Goal: Task Accomplishment & Management: Manage account settings

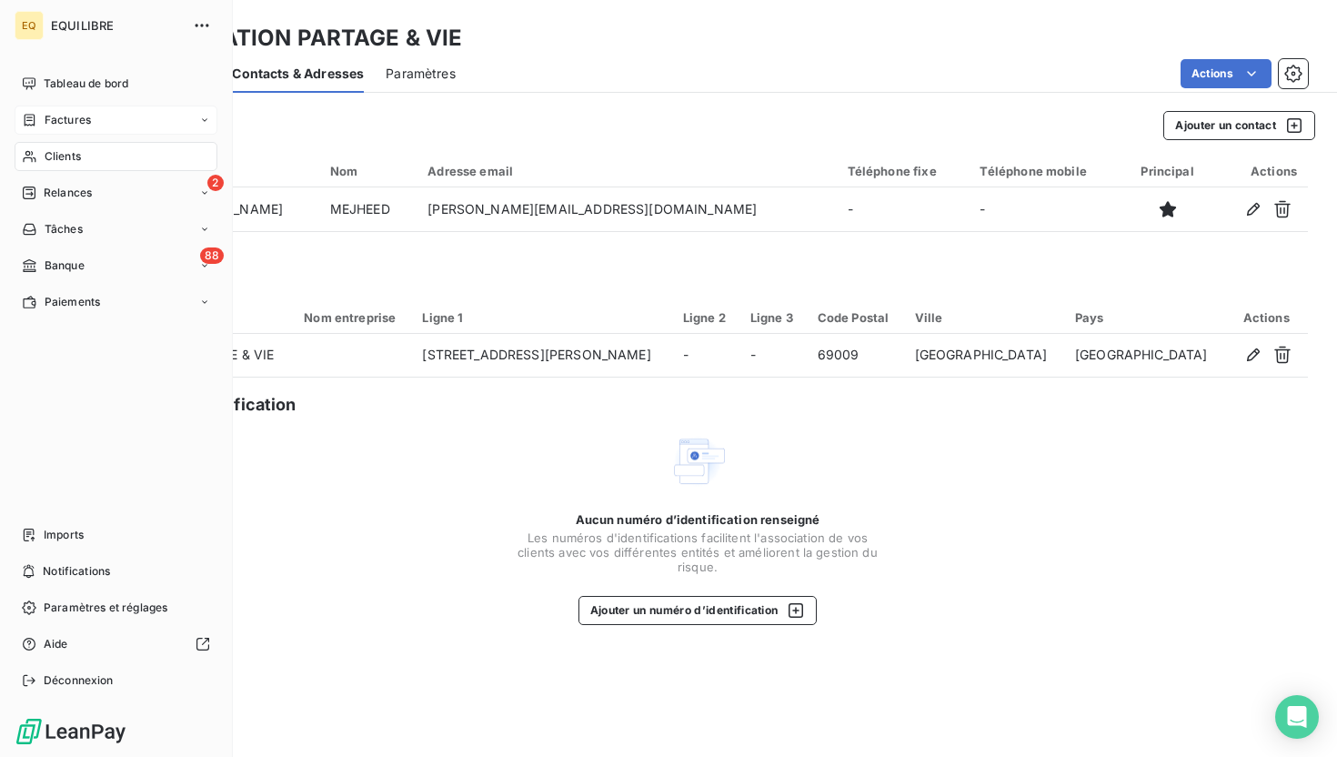
click at [58, 107] on div "Factures" at bounding box center [116, 119] width 203 height 29
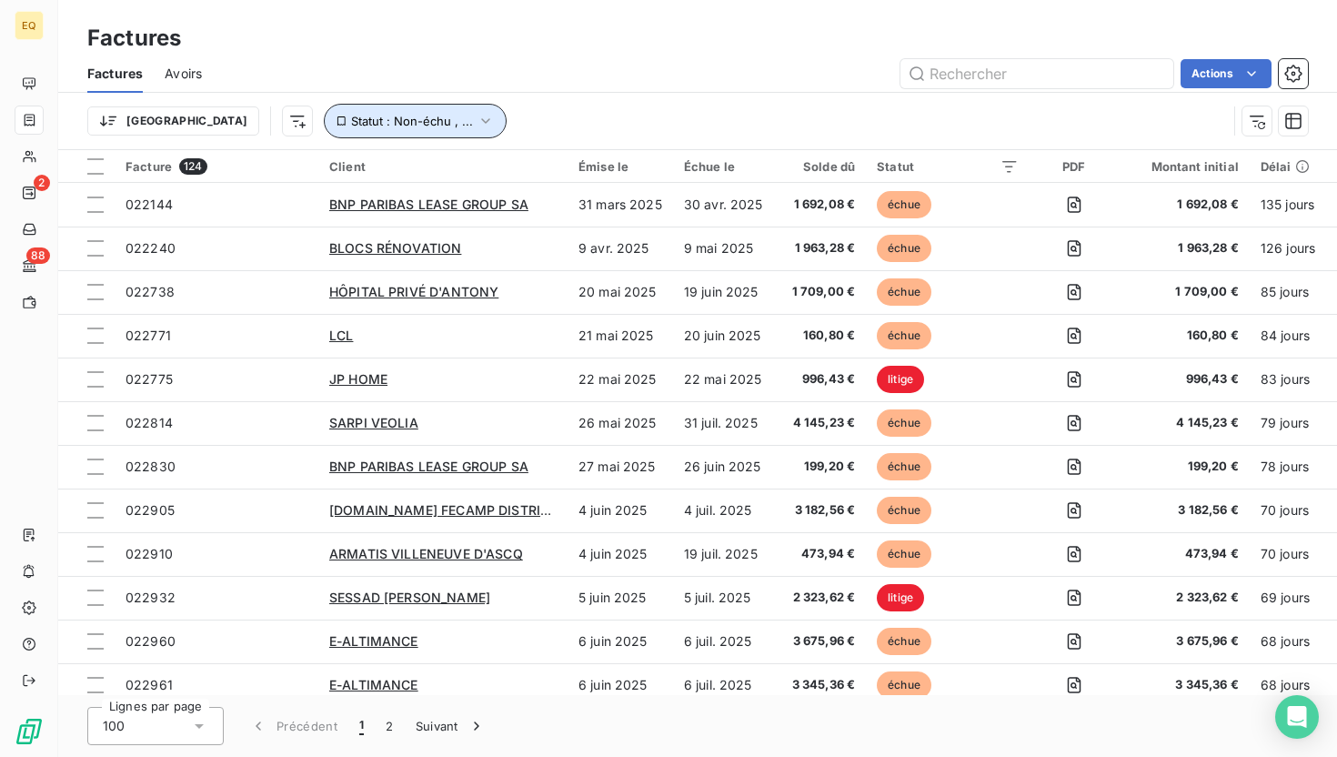
click at [358, 123] on span "Statut : Non-échu , ..." at bounding box center [412, 121] width 122 height 15
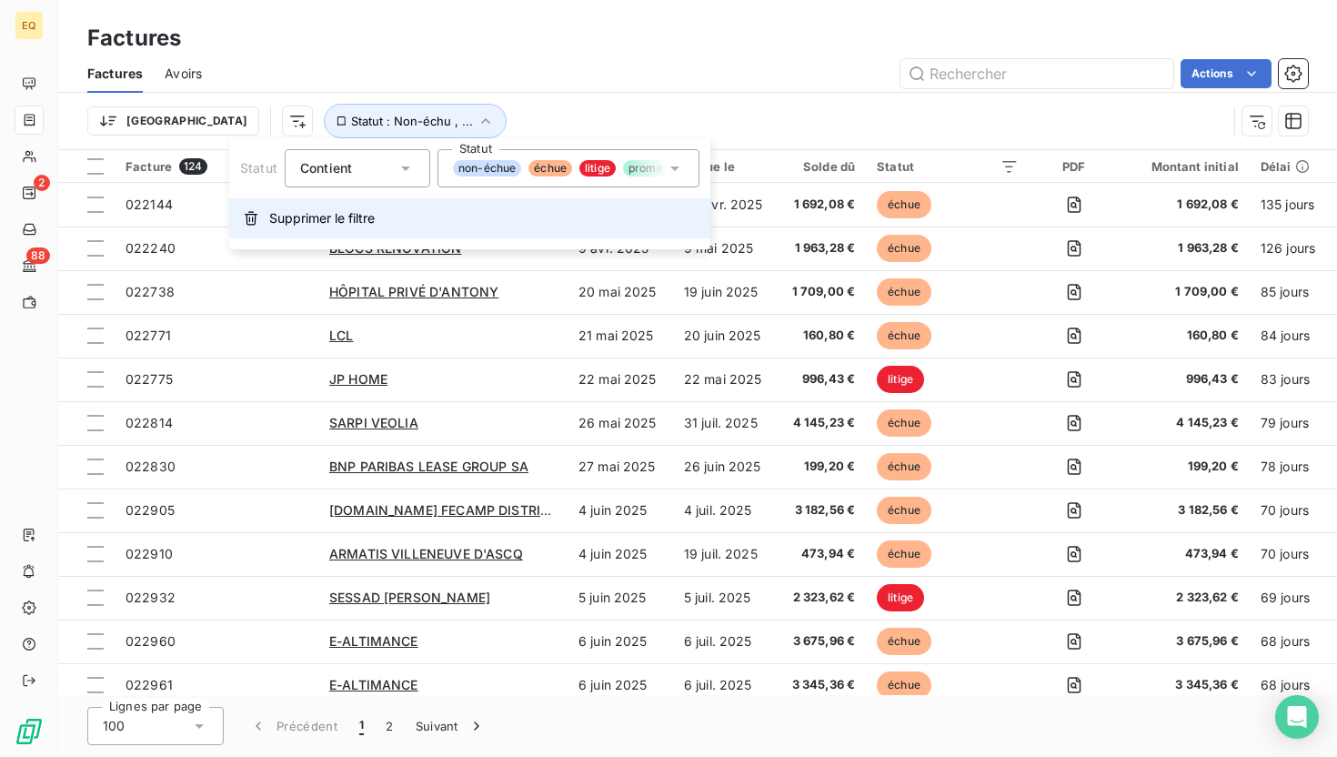
click at [273, 222] on span "Supprimer le filtre" at bounding box center [321, 218] width 105 height 18
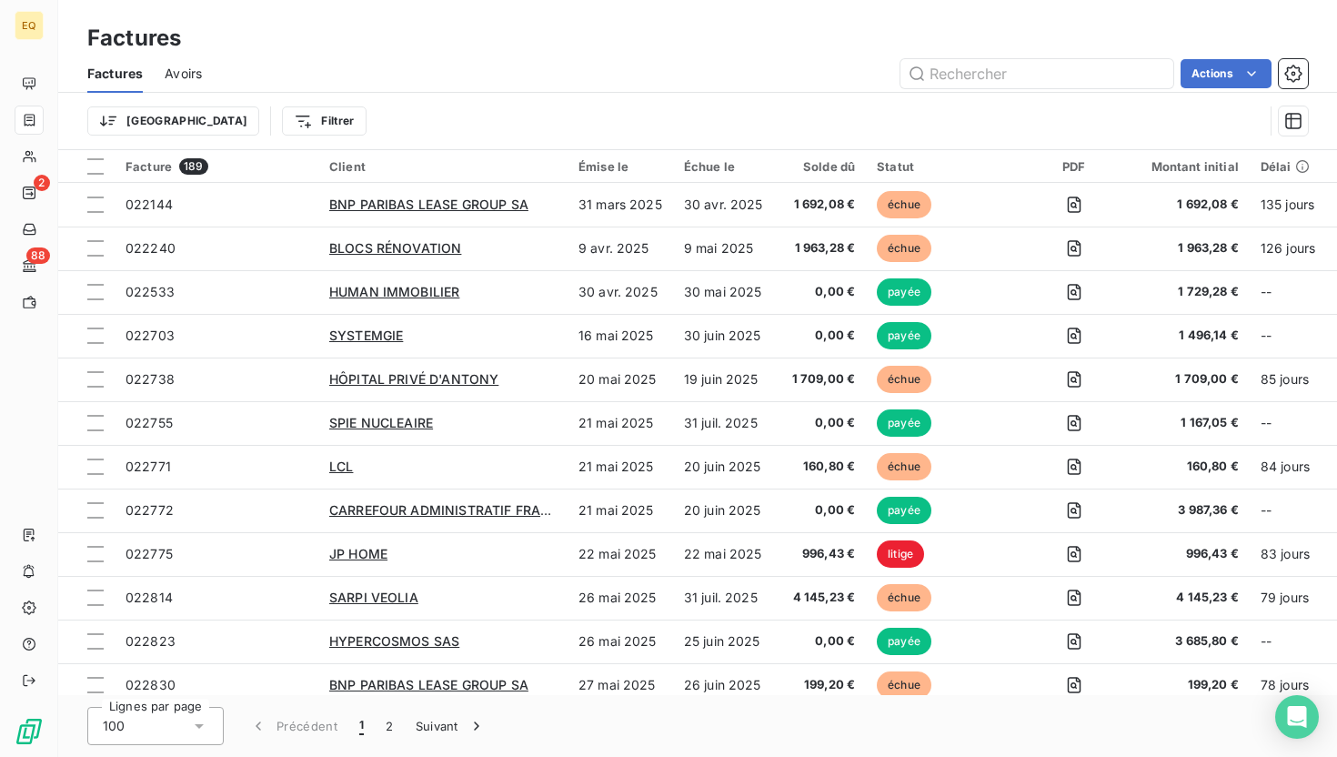
click at [384, 51] on div "Factures" at bounding box center [697, 38] width 1279 height 33
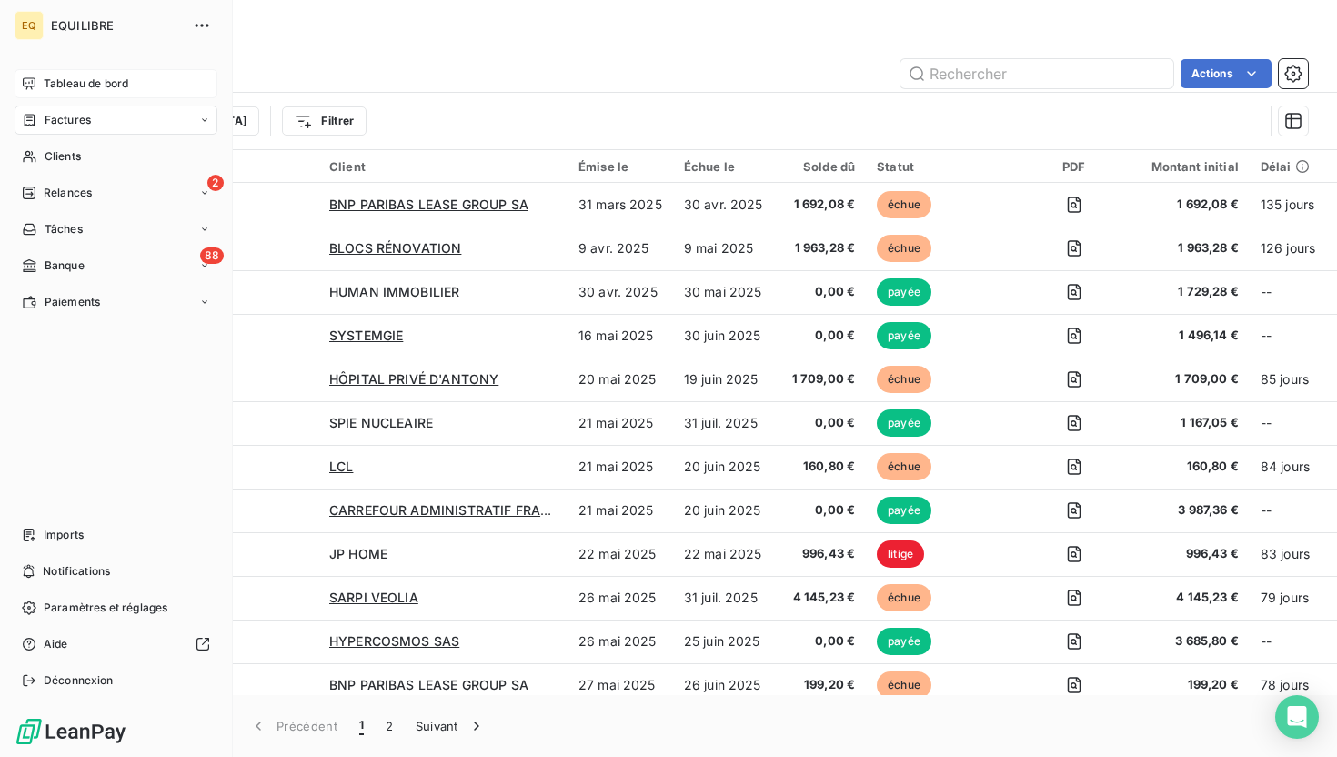
click at [39, 77] on div "Tableau de bord" at bounding box center [116, 83] width 203 height 29
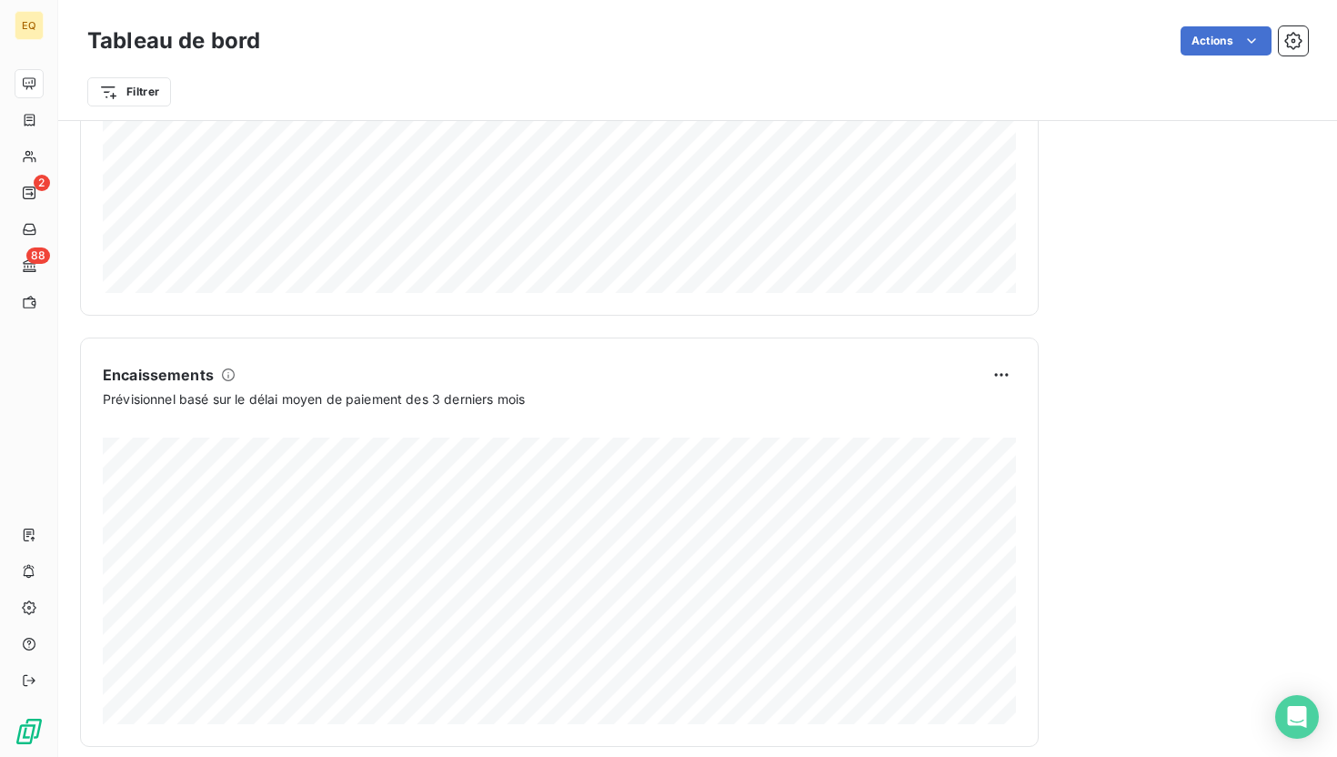
scroll to position [1016, 0]
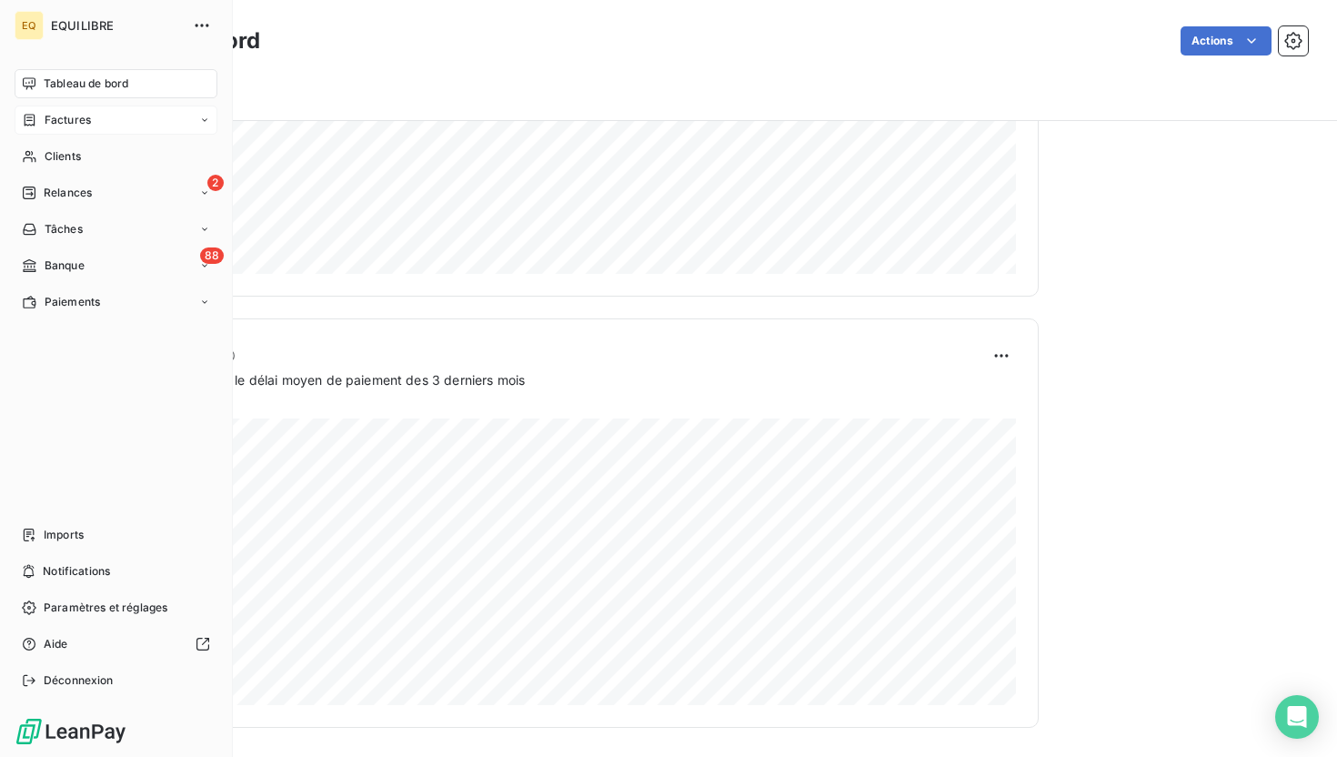
click at [95, 117] on div "Factures" at bounding box center [116, 119] width 203 height 29
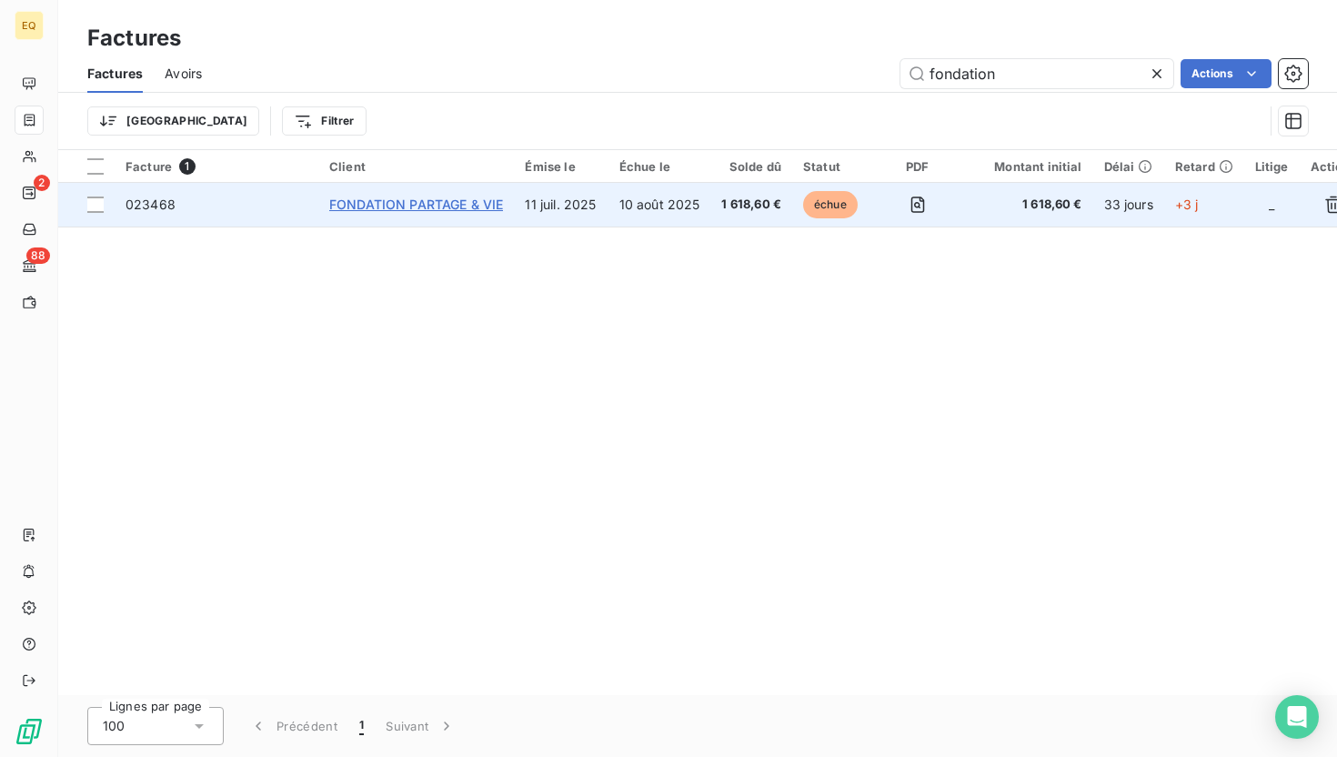
type input "fondation"
click at [458, 206] on span "FONDATION PARTAGE & VIE" at bounding box center [416, 203] width 174 height 15
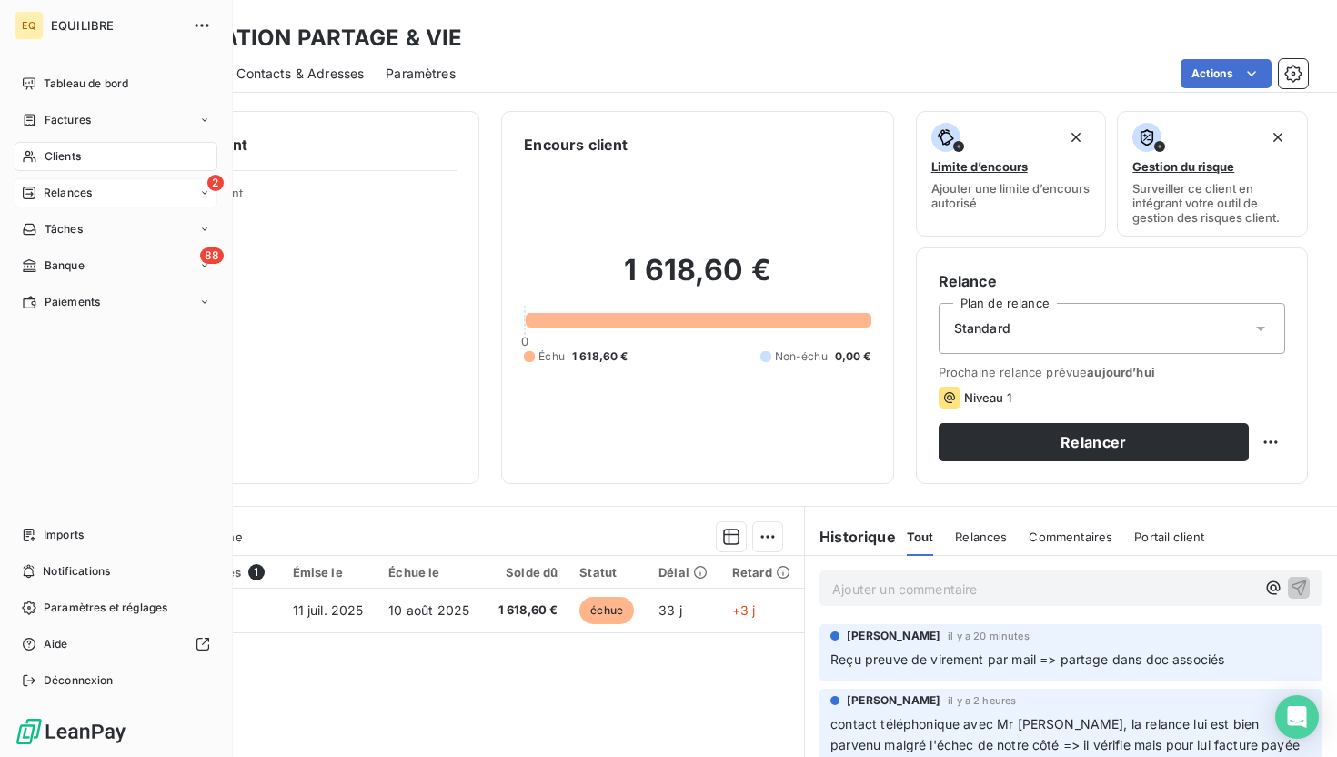
click at [86, 180] on div "2 Relances" at bounding box center [116, 192] width 203 height 29
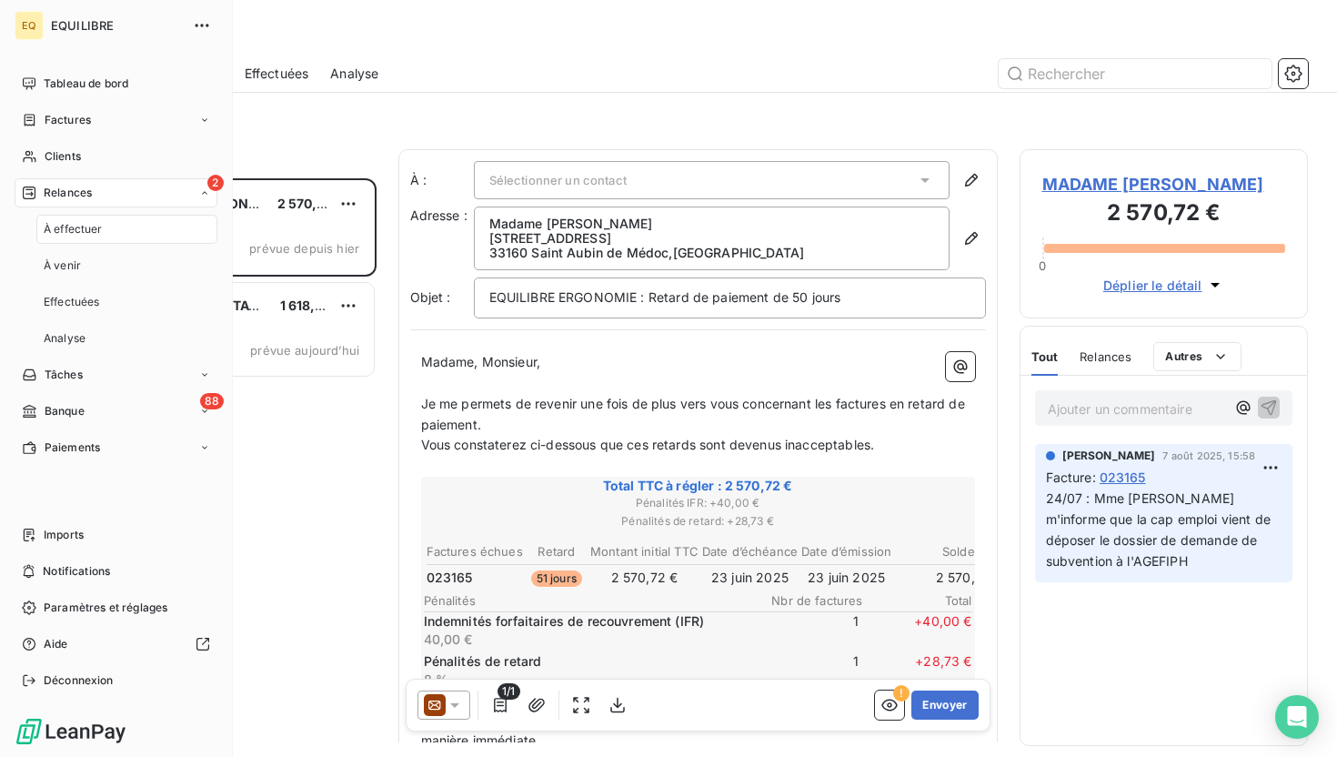
scroll to position [578, 288]
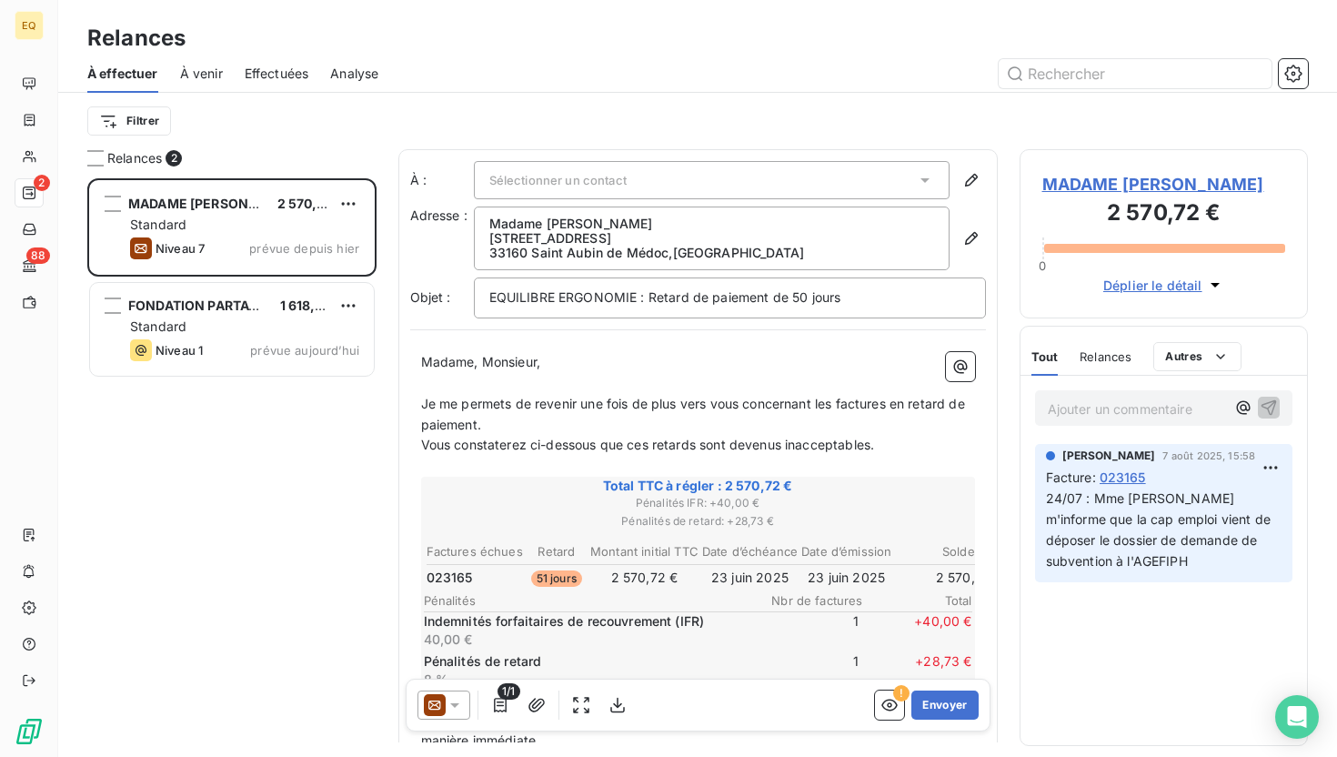
click at [275, 75] on span "Effectuées" at bounding box center [277, 74] width 65 height 18
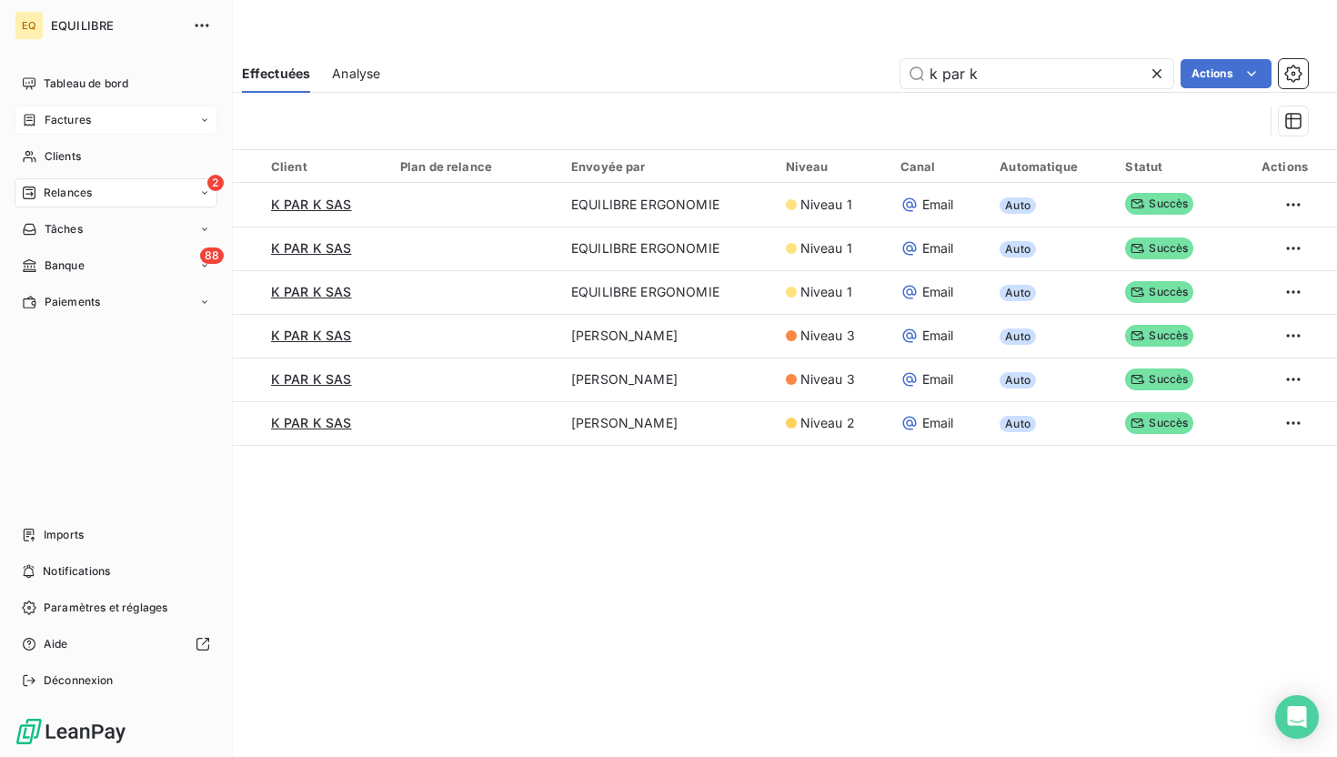
click at [67, 123] on span "Factures" at bounding box center [68, 120] width 46 height 16
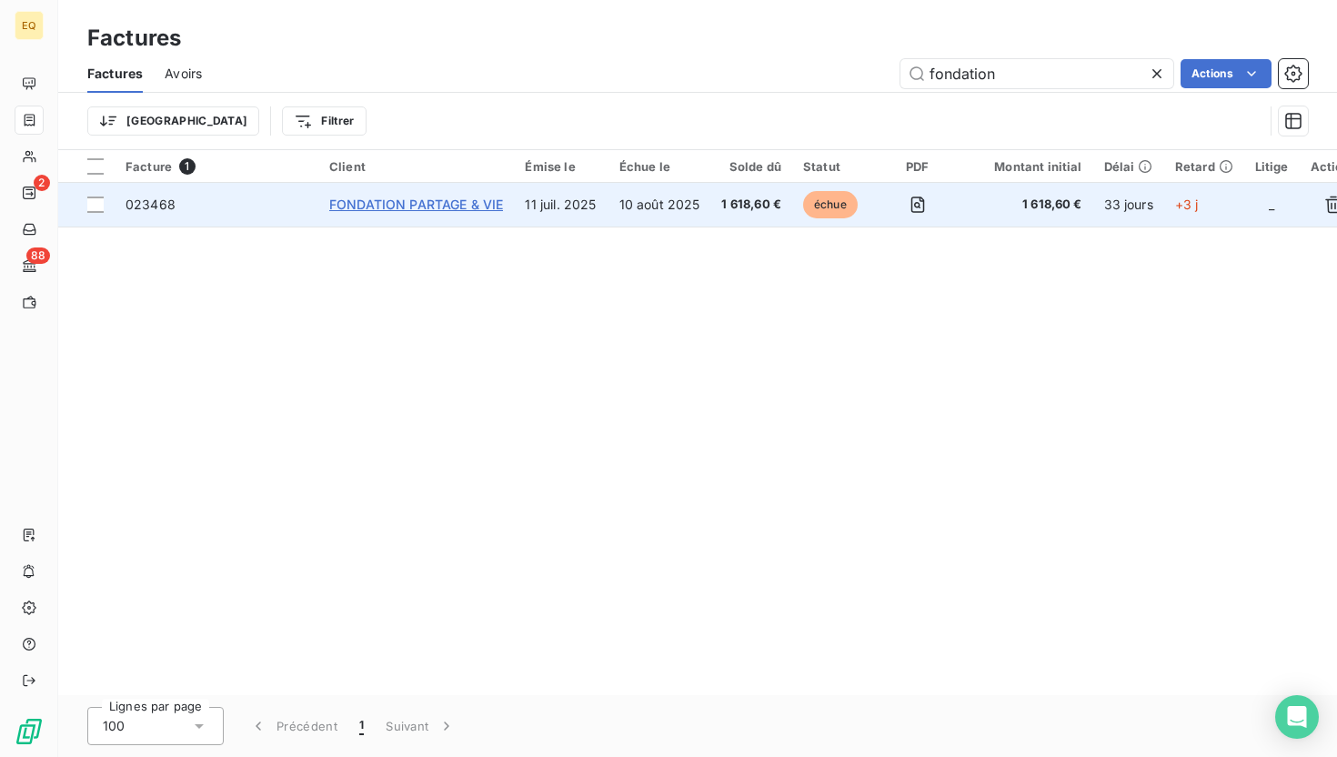
click at [393, 210] on span "FONDATION PARTAGE & VIE" at bounding box center [416, 203] width 174 height 15
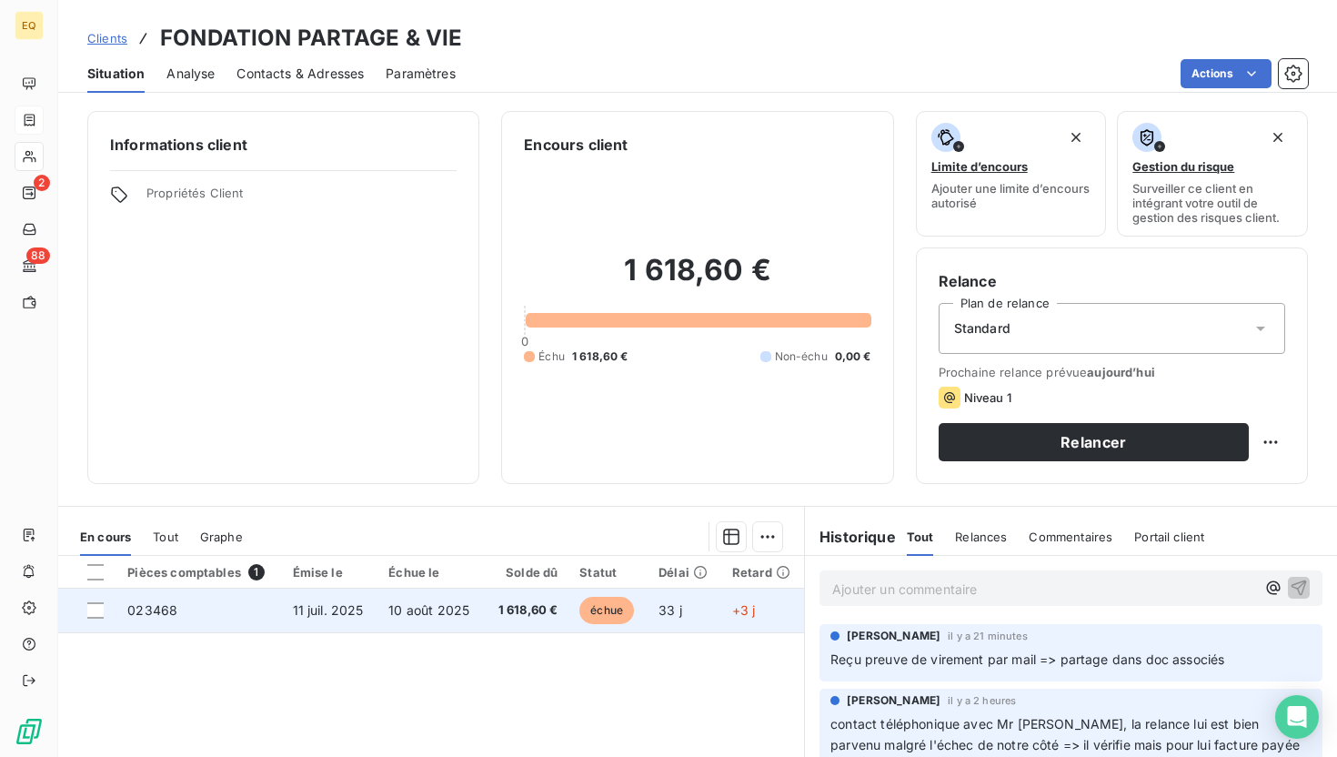
click at [243, 625] on td "023468" at bounding box center [198, 610] width 165 height 44
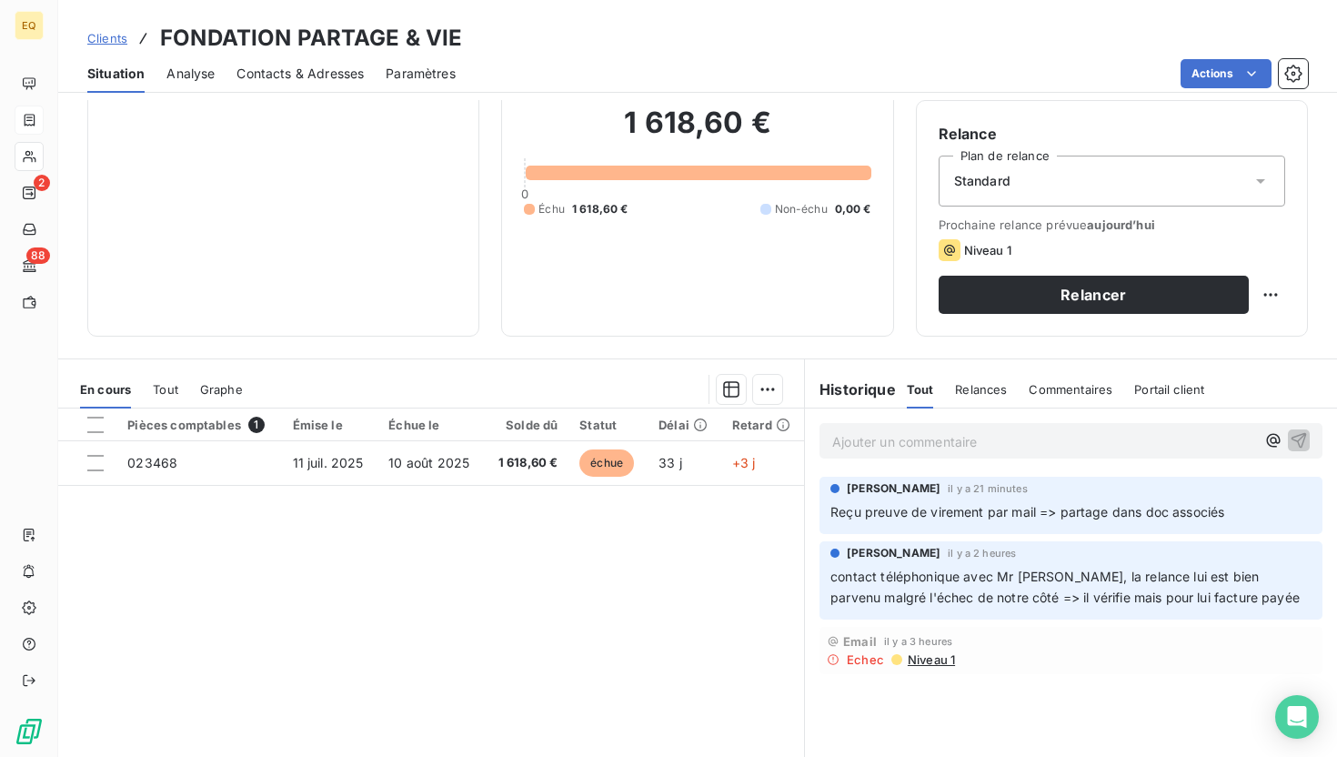
scroll to position [149, 0]
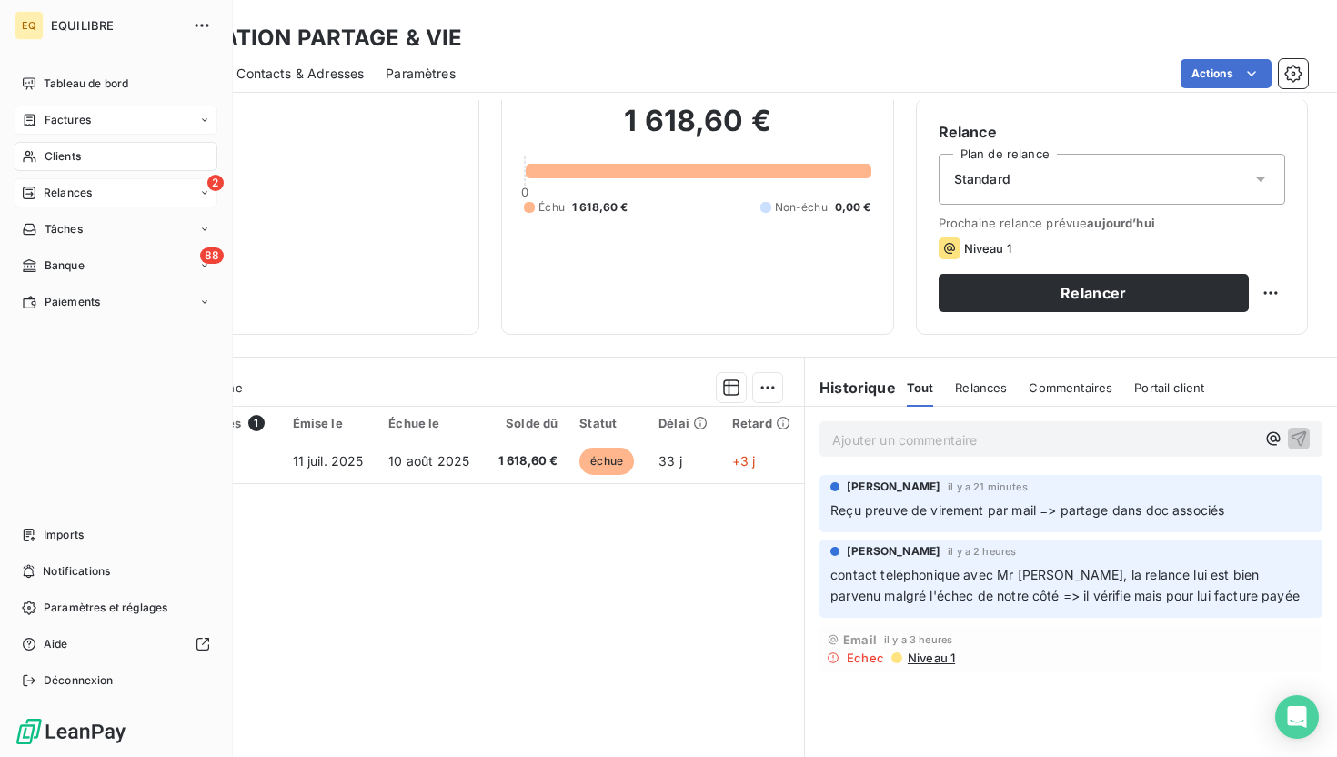
click at [54, 189] on span "Relances" at bounding box center [68, 193] width 48 height 16
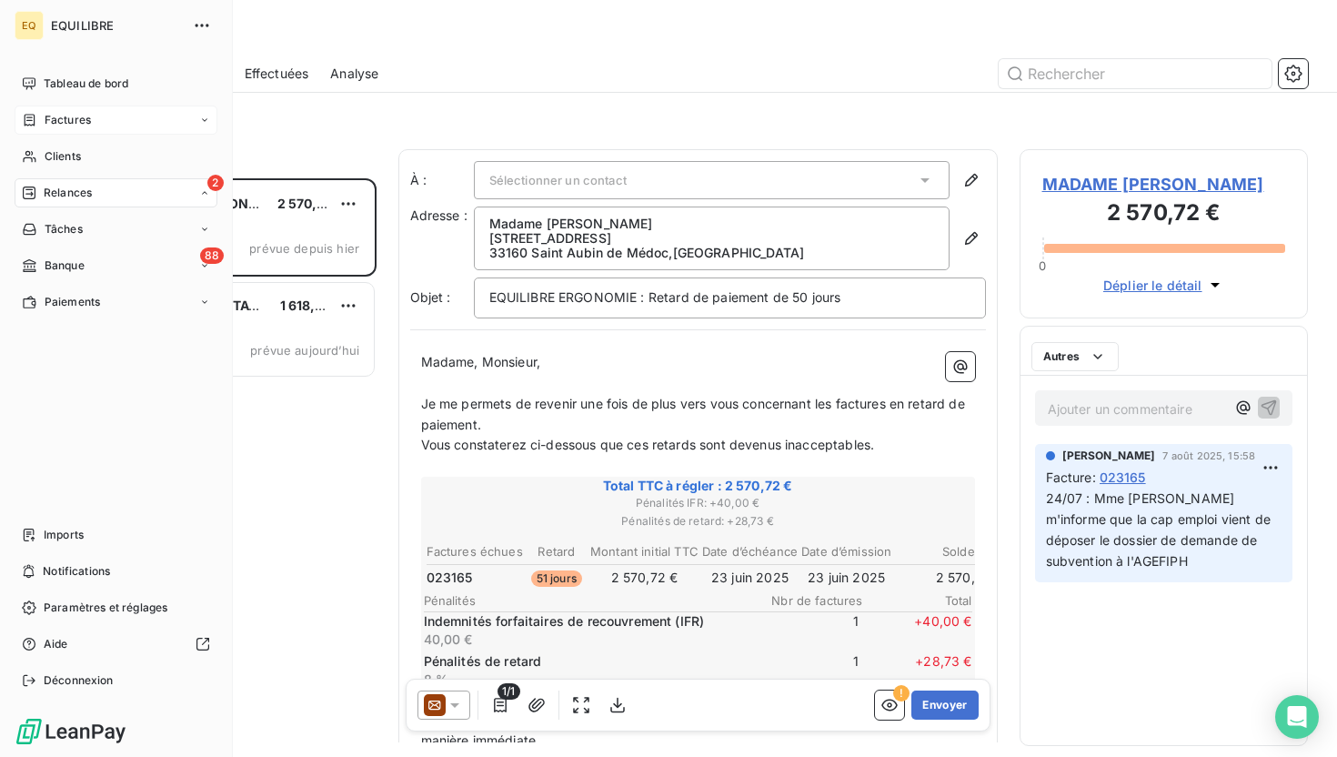
scroll to position [578, 288]
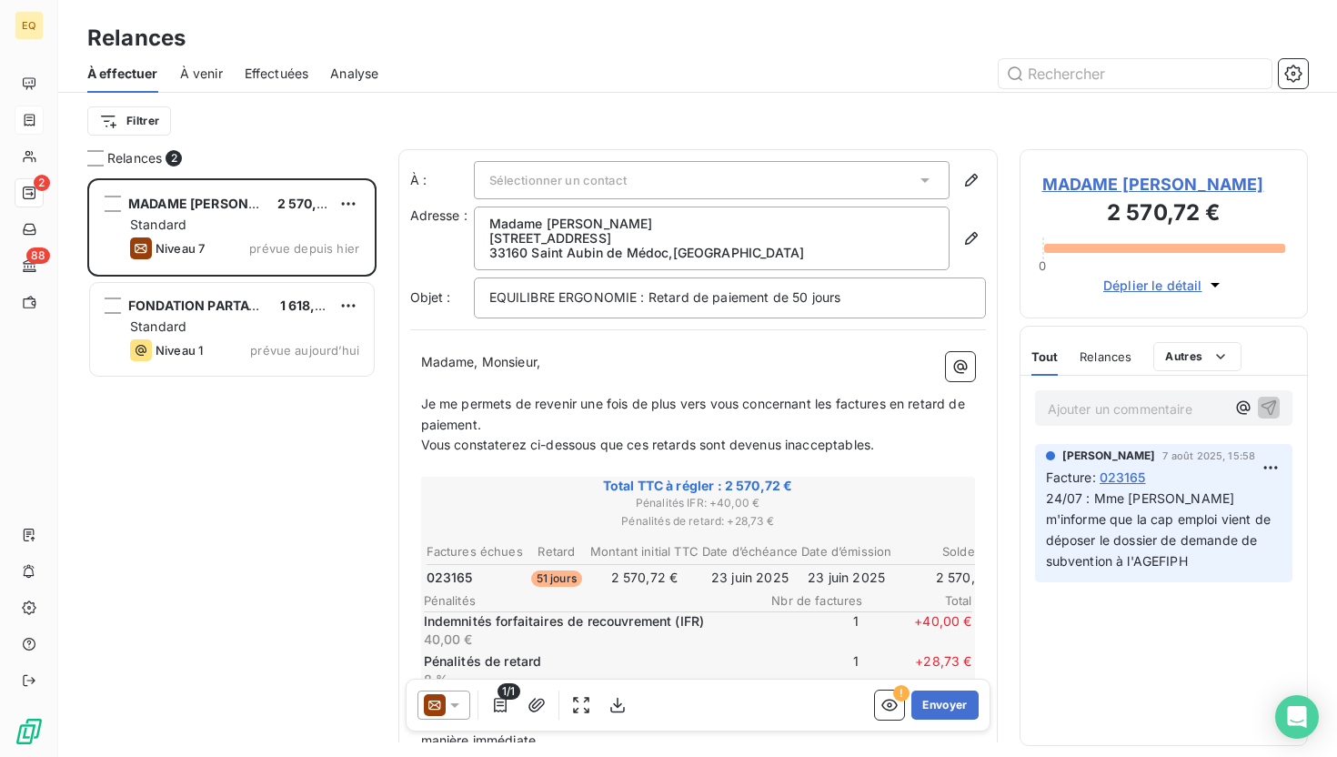
click at [355, 75] on span "Analyse" at bounding box center [354, 74] width 48 height 18
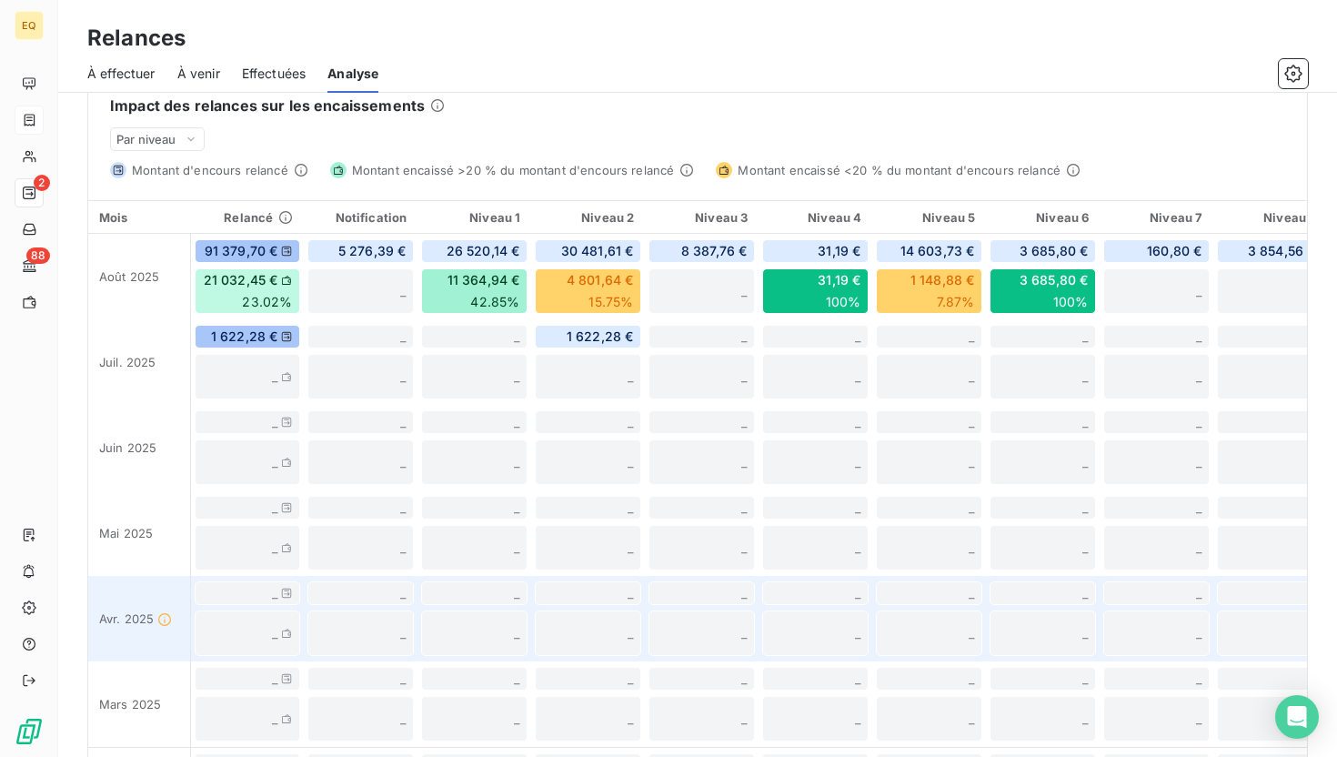
scroll to position [451, 0]
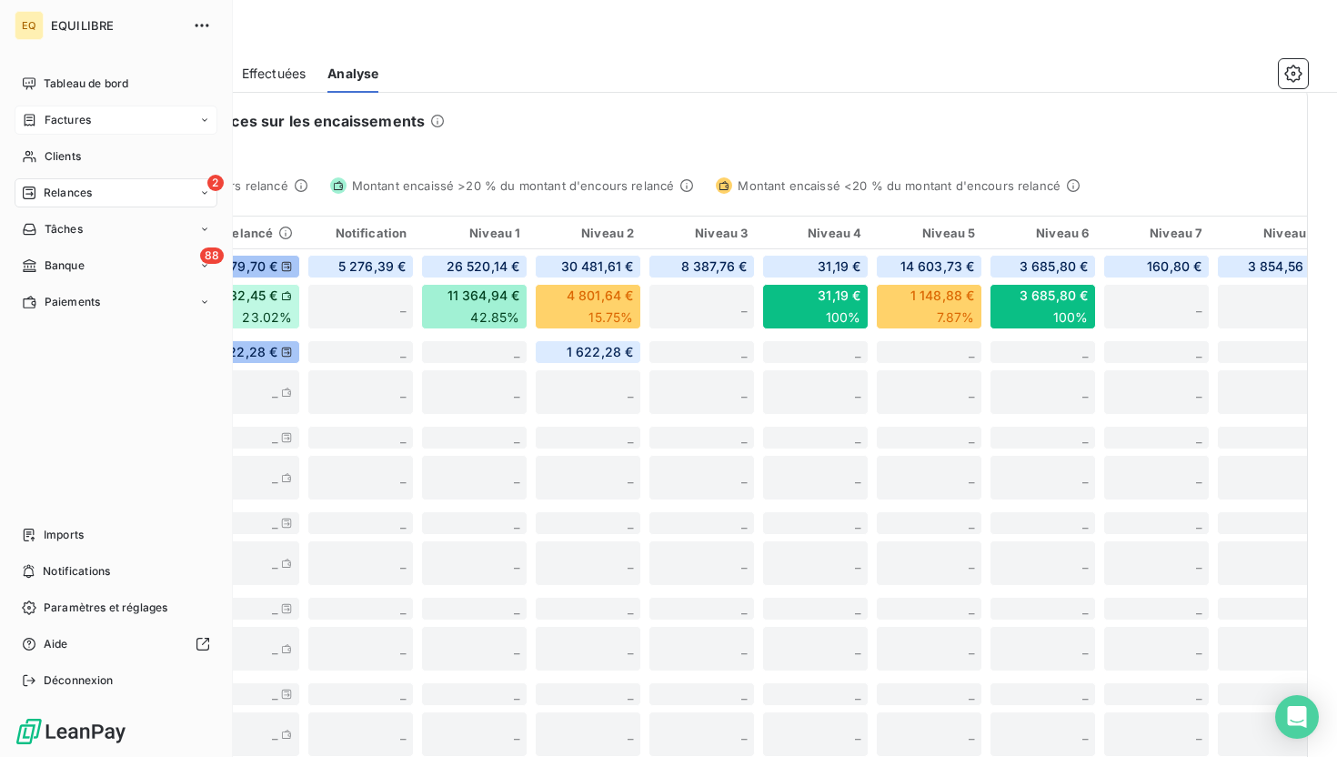
click at [45, 121] on span "Factures" at bounding box center [68, 120] width 46 height 16
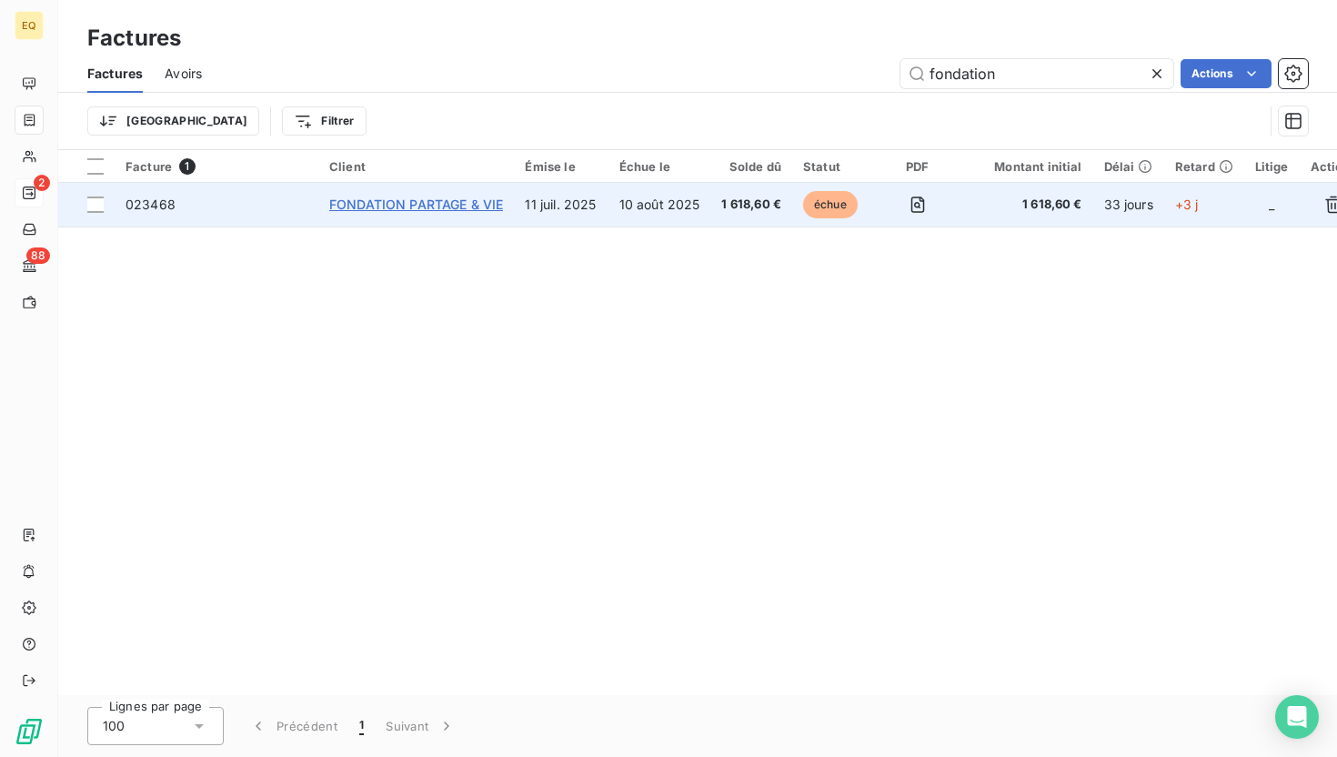
click at [435, 202] on span "FONDATION PARTAGE & VIE" at bounding box center [416, 203] width 174 height 15
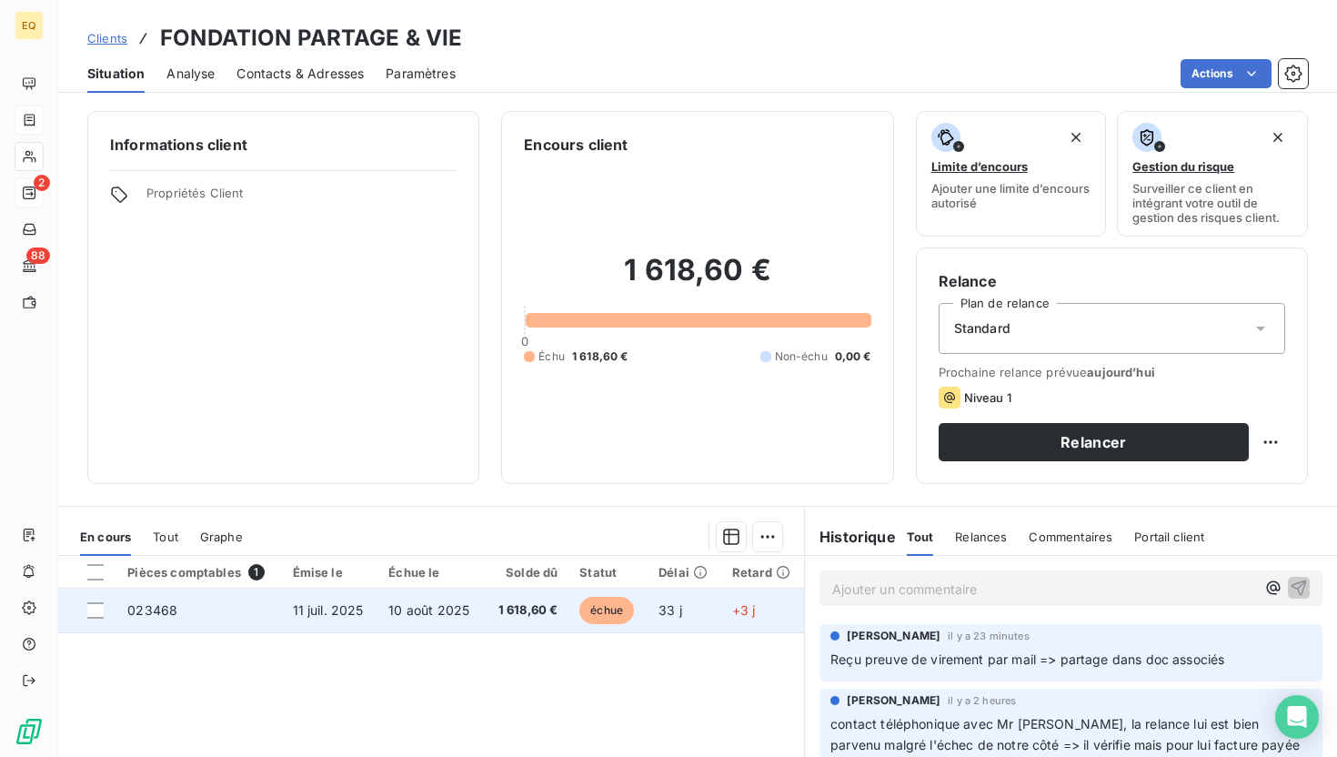
click at [161, 606] on span "023468" at bounding box center [152, 609] width 50 height 15
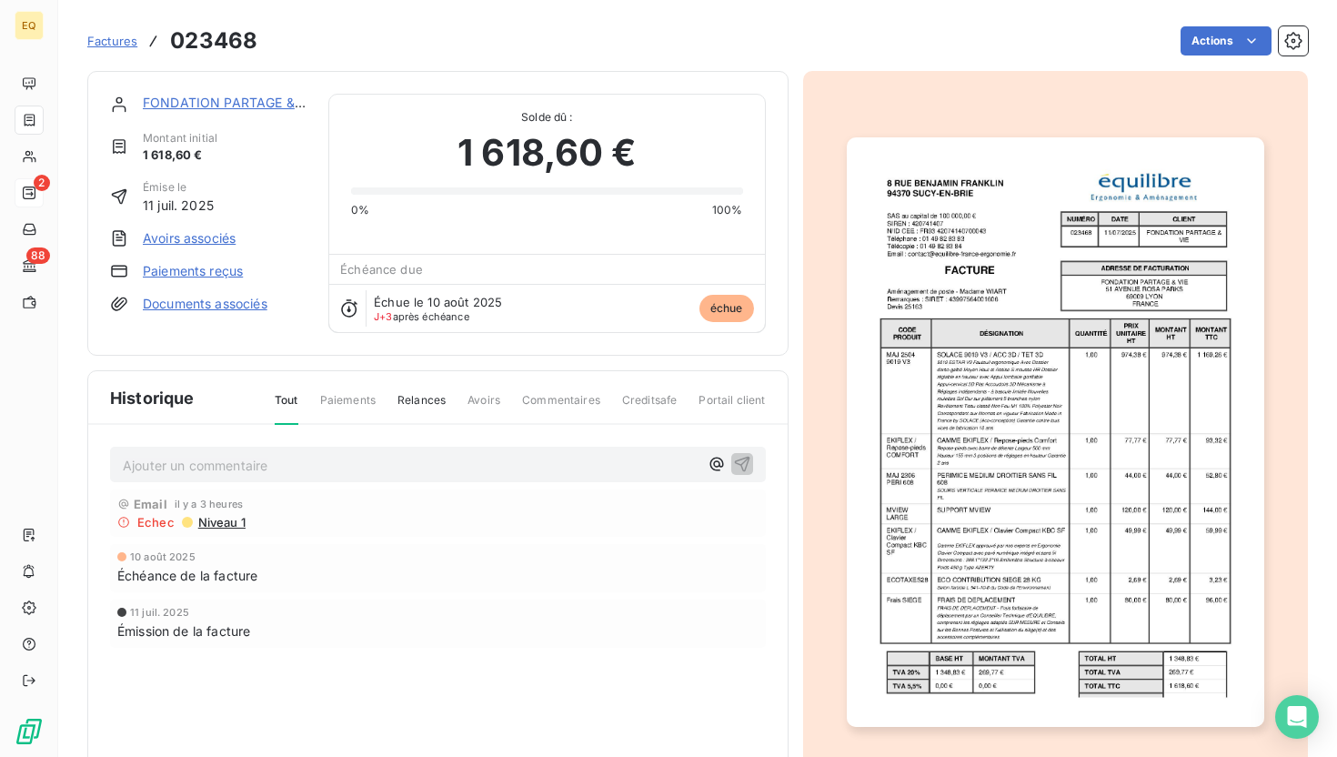
click at [200, 302] on link "Documents associés" at bounding box center [205, 304] width 125 height 18
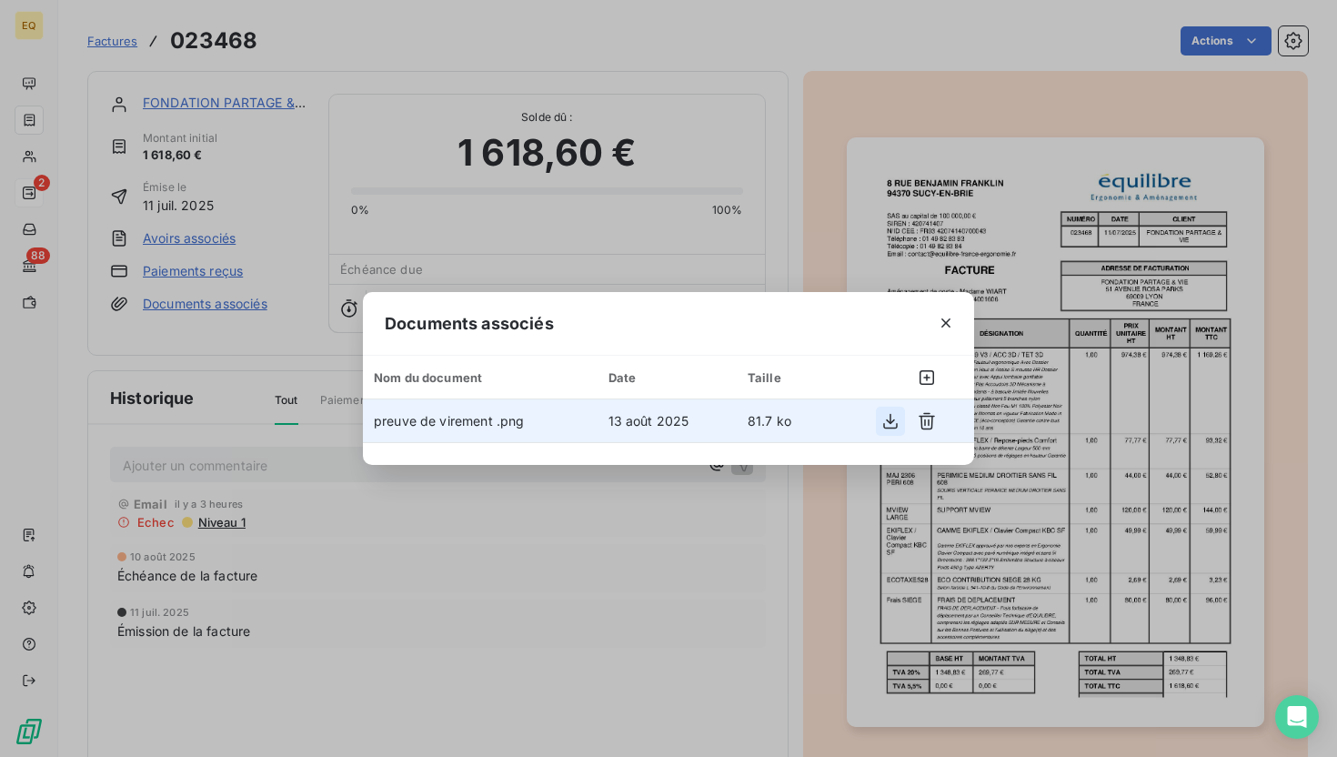
click at [897, 419] on icon "button" at bounding box center [890, 421] width 18 height 18
